Goal: Task Accomplishment & Management: Complete application form

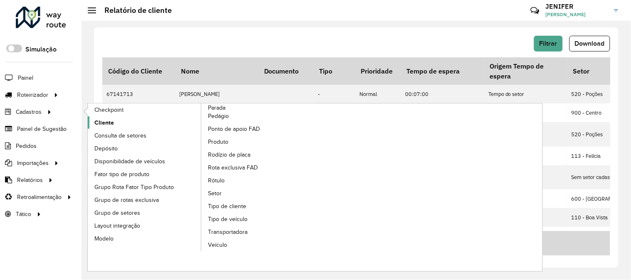
click at [122, 123] on link "Cliente" at bounding box center [145, 122] width 114 height 12
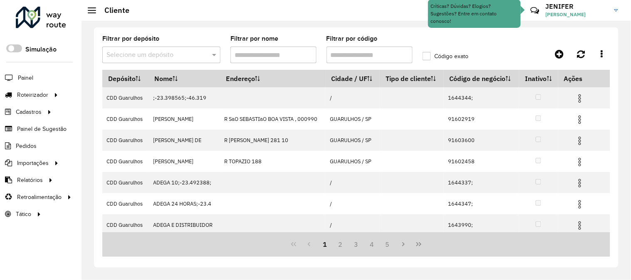
click at [175, 52] on input "text" at bounding box center [152, 55] width 93 height 10
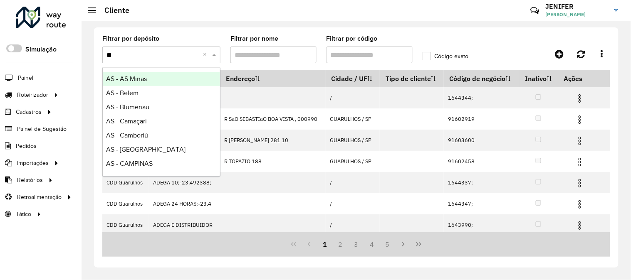
type input "***"
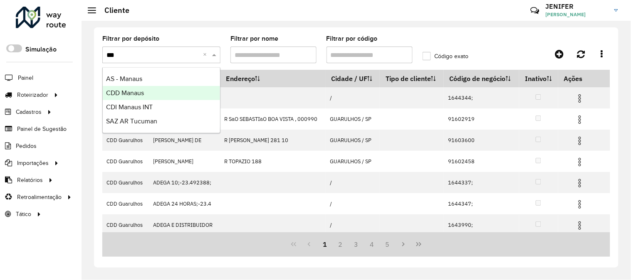
click at [141, 92] on span "CDD Manaus" at bounding box center [125, 92] width 38 height 7
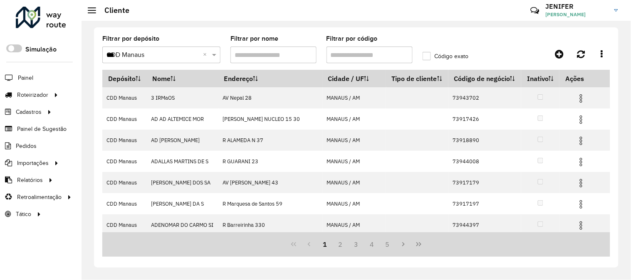
click at [376, 61] on input "Filtrar por código" at bounding box center [370, 55] width 86 height 17
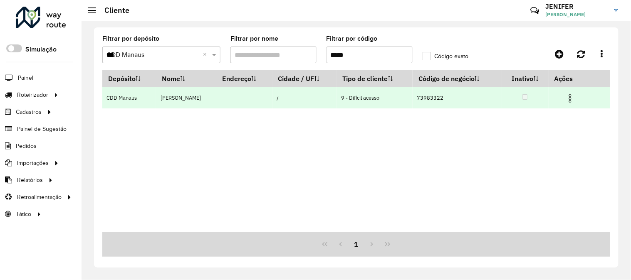
type input "*****"
click at [573, 97] on img at bounding box center [570, 99] width 10 height 10
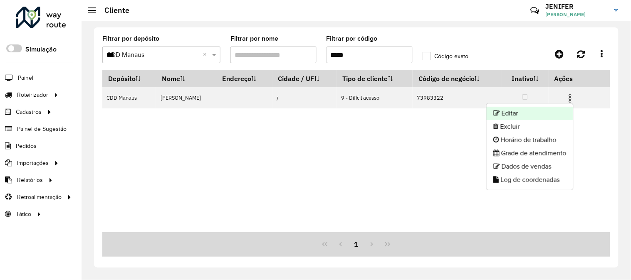
click at [524, 109] on li "Editar" at bounding box center [530, 113] width 87 height 13
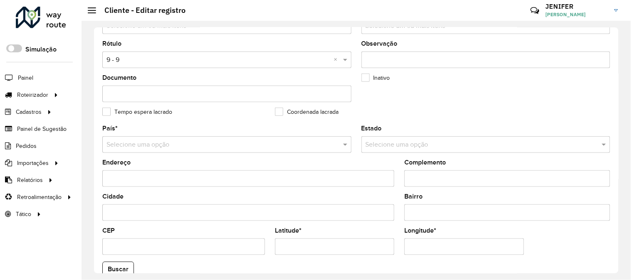
scroll to position [340, 0]
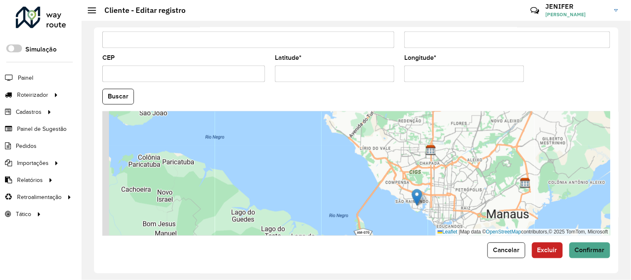
drag, startPoint x: 478, startPoint y: 141, endPoint x: 487, endPoint y: 175, distance: 34.5
click at [487, 174] on div "Leaflet | Map data © OpenStreetMap contributors,© 2025 TomTom, Microsoft" at bounding box center [356, 173] width 508 height 125
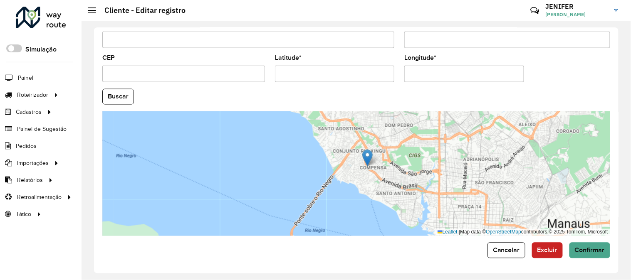
drag, startPoint x: 412, startPoint y: 205, endPoint x: 369, endPoint y: 156, distance: 65.4
click at [369, 156] on img at bounding box center [367, 158] width 10 height 17
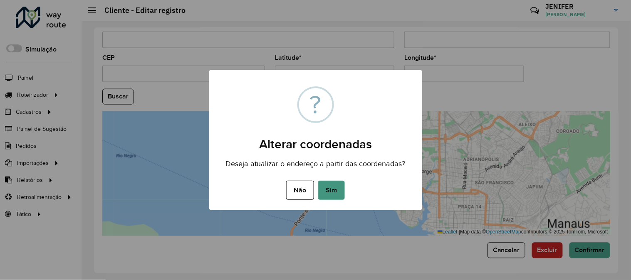
click at [339, 191] on button "Sim" at bounding box center [331, 190] width 27 height 19
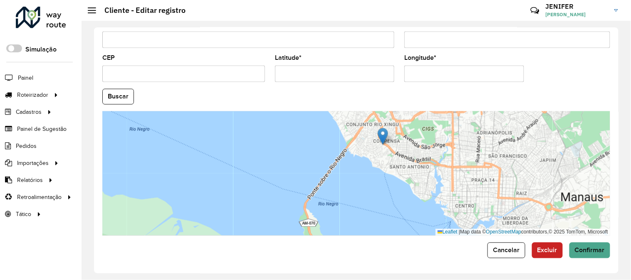
drag, startPoint x: 382, startPoint y: 130, endPoint x: 384, endPoint y: 135, distance: 5.4
click at [384, 135] on img at bounding box center [383, 136] width 10 height 17
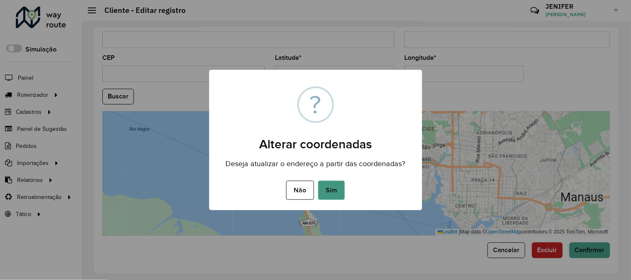
click at [331, 184] on button "Sim" at bounding box center [331, 190] width 27 height 19
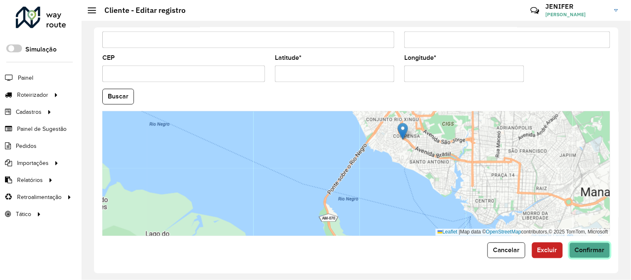
click at [584, 256] on button "Confirmar" at bounding box center [590, 251] width 41 height 16
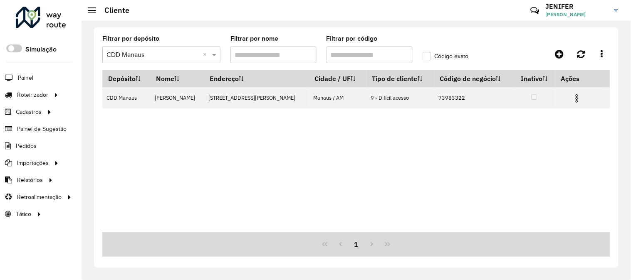
drag, startPoint x: 359, startPoint y: 57, endPoint x: 298, endPoint y: 56, distance: 60.3
click at [301, 56] on formly-group "Filtrar por depósito Selecione um depósito × CDD Manaus × Filtrar por nome Filt…" at bounding box center [289, 53] width 384 height 34
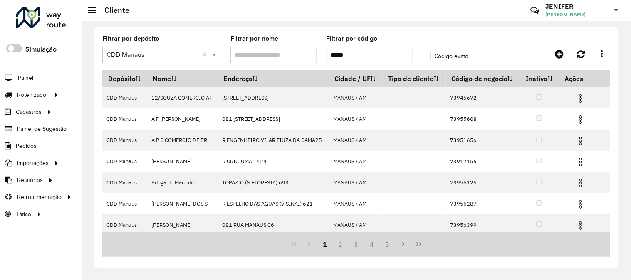
click at [329, 55] on input "*****" at bounding box center [370, 55] width 86 height 17
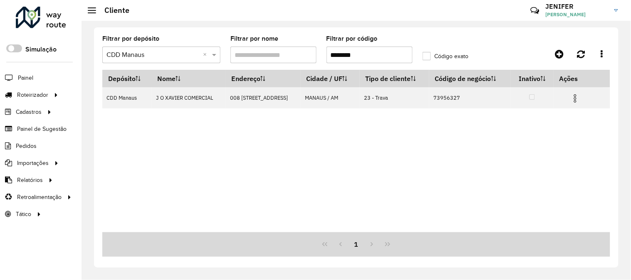
click at [374, 53] on input "********" at bounding box center [370, 55] width 86 height 17
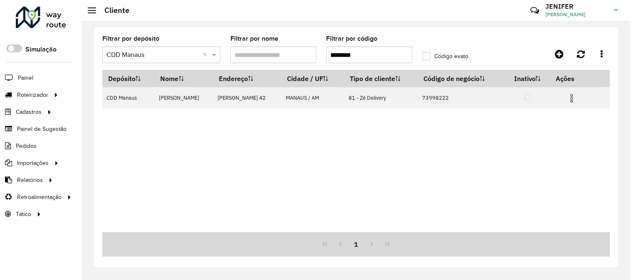
click at [240, 45] on formly-group "Filtrar por depósito Selecione um depósito × CDD Manaus × Filtrar por nome Filt…" at bounding box center [289, 53] width 384 height 34
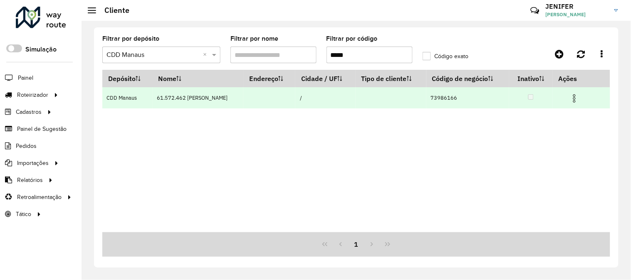
type input "*****"
click at [576, 97] on img at bounding box center [575, 99] width 10 height 10
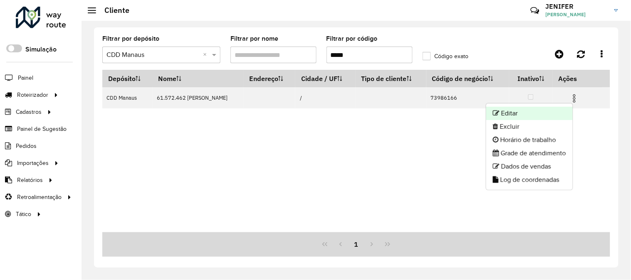
click at [522, 109] on li "Editar" at bounding box center [529, 113] width 87 height 13
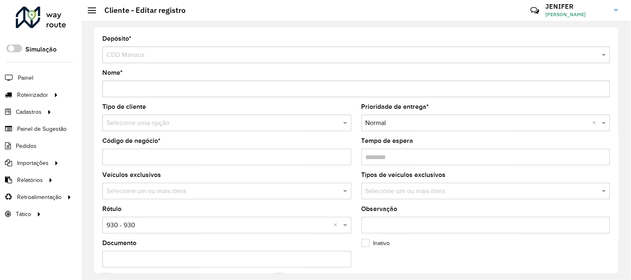
click at [165, 128] on input "text" at bounding box center [218, 124] width 224 height 10
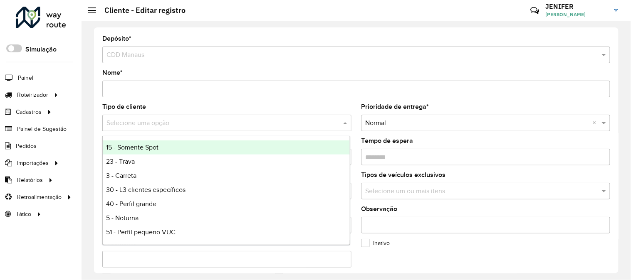
type input "*"
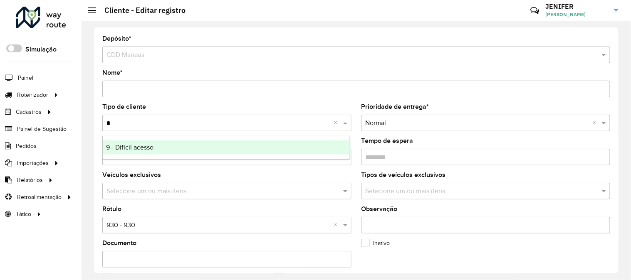
click at [136, 145] on span "9 - Difícil acesso" at bounding box center [129, 147] width 47 height 7
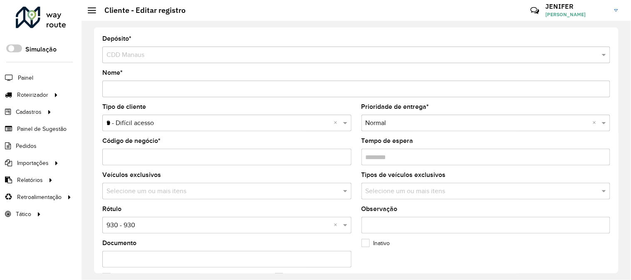
click at [132, 225] on input "text" at bounding box center [218, 226] width 224 height 10
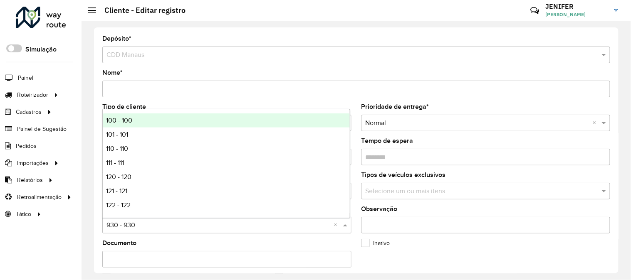
type input "*"
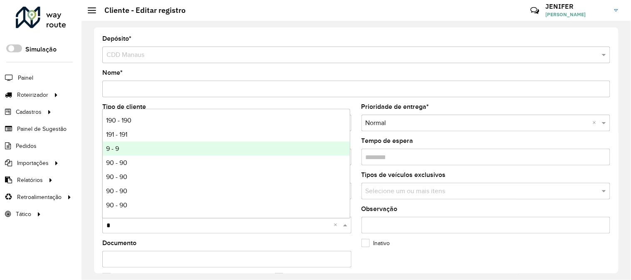
click at [122, 146] on div "9 - 9" at bounding box center [226, 149] width 247 height 14
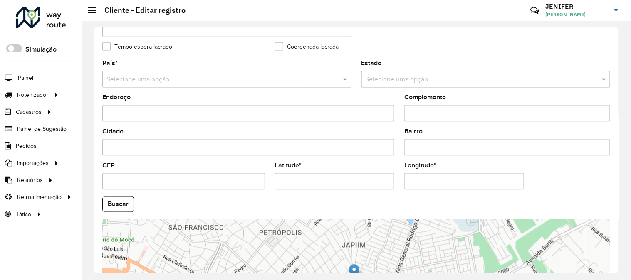
scroll to position [340, 0]
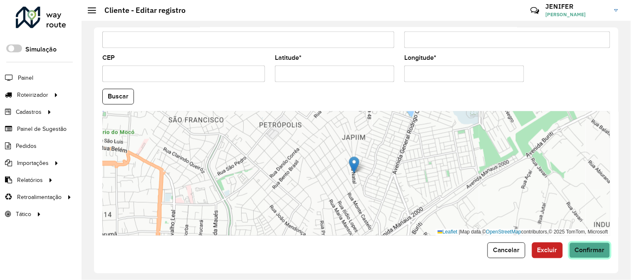
click at [589, 247] on span "Confirmar" at bounding box center [590, 250] width 30 height 7
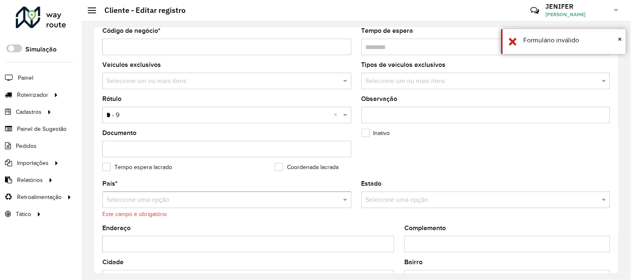
scroll to position [84, 0]
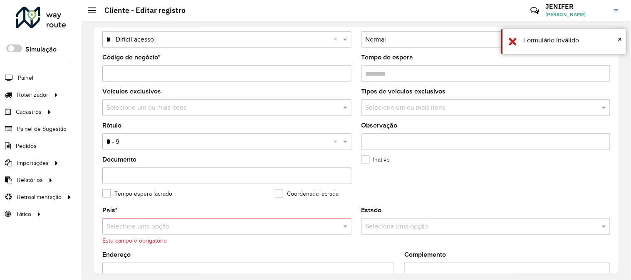
click at [166, 225] on input "text" at bounding box center [218, 227] width 224 height 10
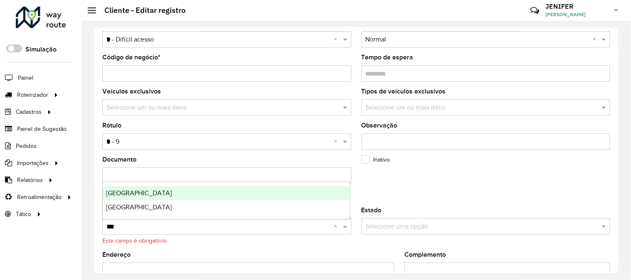
type input "****"
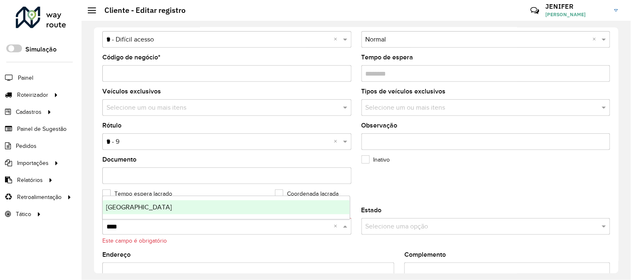
click at [113, 212] on div "[GEOGRAPHIC_DATA]" at bounding box center [226, 208] width 247 height 14
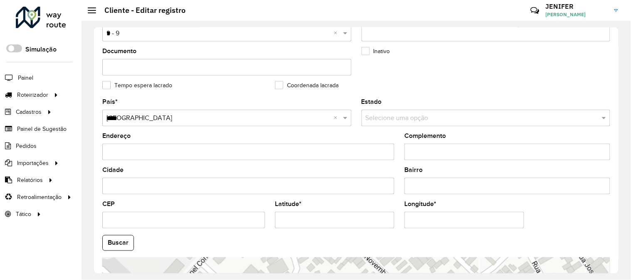
scroll to position [340, 0]
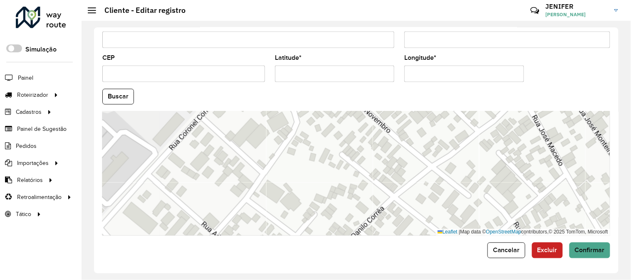
click at [574, 256] on button "Confirmar" at bounding box center [590, 251] width 41 height 16
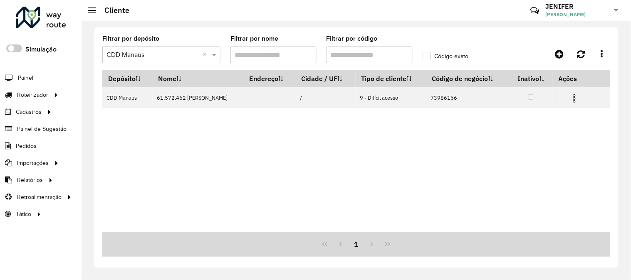
drag, startPoint x: 367, startPoint y: 53, endPoint x: 271, endPoint y: 43, distance: 95.8
click at [273, 43] on formly-group "Filtrar por depósito Selecione um depósito × CDD Manaus × Filtrar por nome Filt…" at bounding box center [289, 53] width 384 height 34
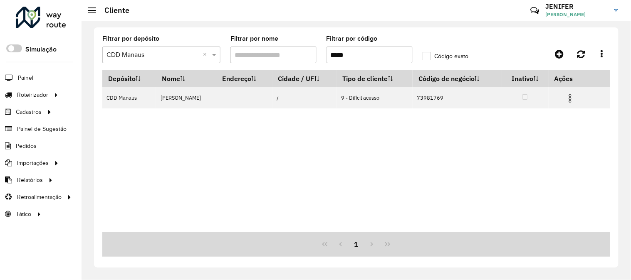
click at [376, 53] on input "*****" at bounding box center [370, 55] width 86 height 17
type input "*"
drag, startPoint x: 380, startPoint y: 56, endPoint x: 289, endPoint y: 50, distance: 91.7
click at [290, 50] on formly-group "Filtrar por depósito Selecione um depósito × CDD Manaus × Filtrar por nome Filt…" at bounding box center [289, 53] width 384 height 34
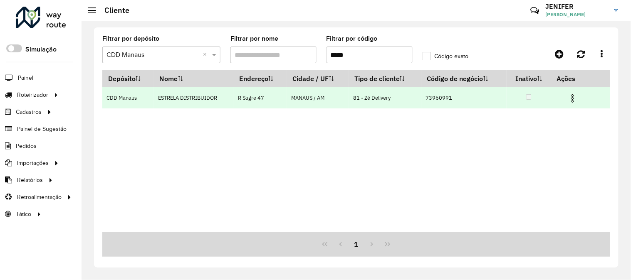
type input "*****"
click at [572, 94] on img at bounding box center [573, 99] width 10 height 10
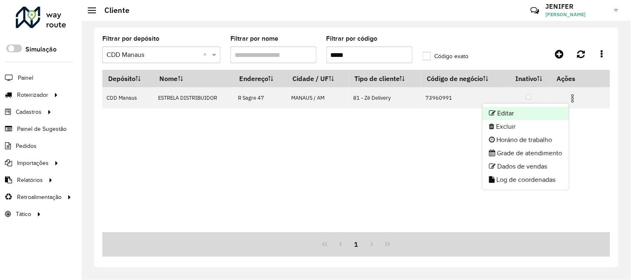
click at [523, 114] on li "Editar" at bounding box center [526, 113] width 87 height 13
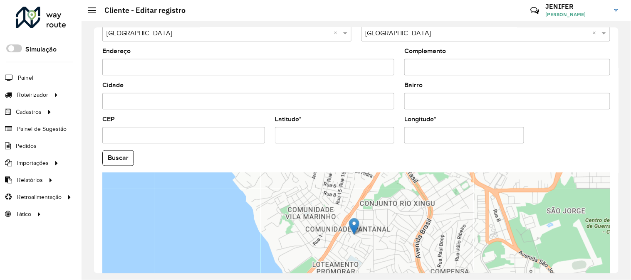
scroll to position [323, 0]
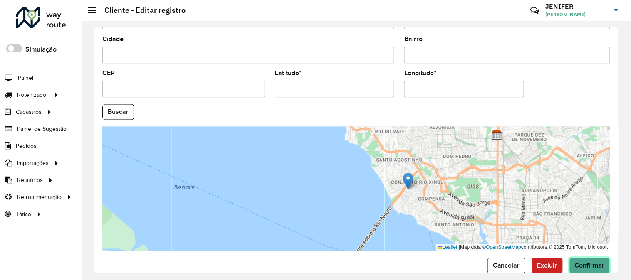
click at [598, 267] on span "Confirmar" at bounding box center [590, 266] width 30 height 7
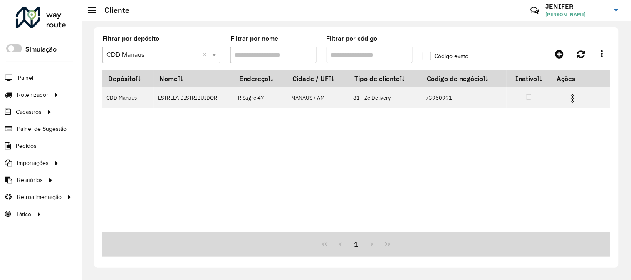
drag, startPoint x: 338, startPoint y: 52, endPoint x: 287, endPoint y: 60, distance: 51.0
click at [273, 49] on formly-group "Filtrar por depósito Selecione um depósito × CDD Manaus × Filtrar por nome Filt…" at bounding box center [289, 53] width 384 height 34
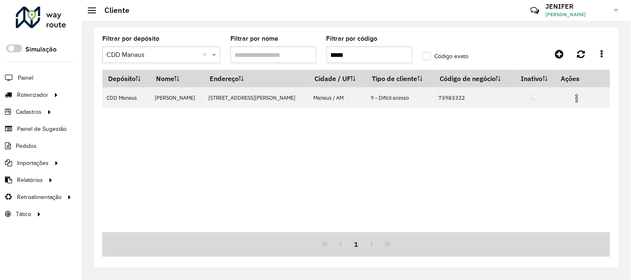
drag, startPoint x: 398, startPoint y: 55, endPoint x: 283, endPoint y: 54, distance: 115.2
click at [286, 55] on formly-group "Filtrar por depósito Selecione um depósito × CDD Manaus × Filtrar por nome Filt…" at bounding box center [289, 53] width 384 height 34
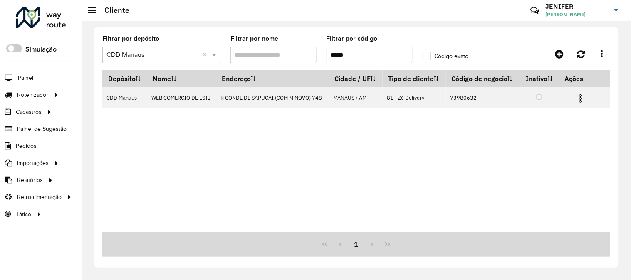
type input "*****"
